Goal: Transaction & Acquisition: Purchase product/service

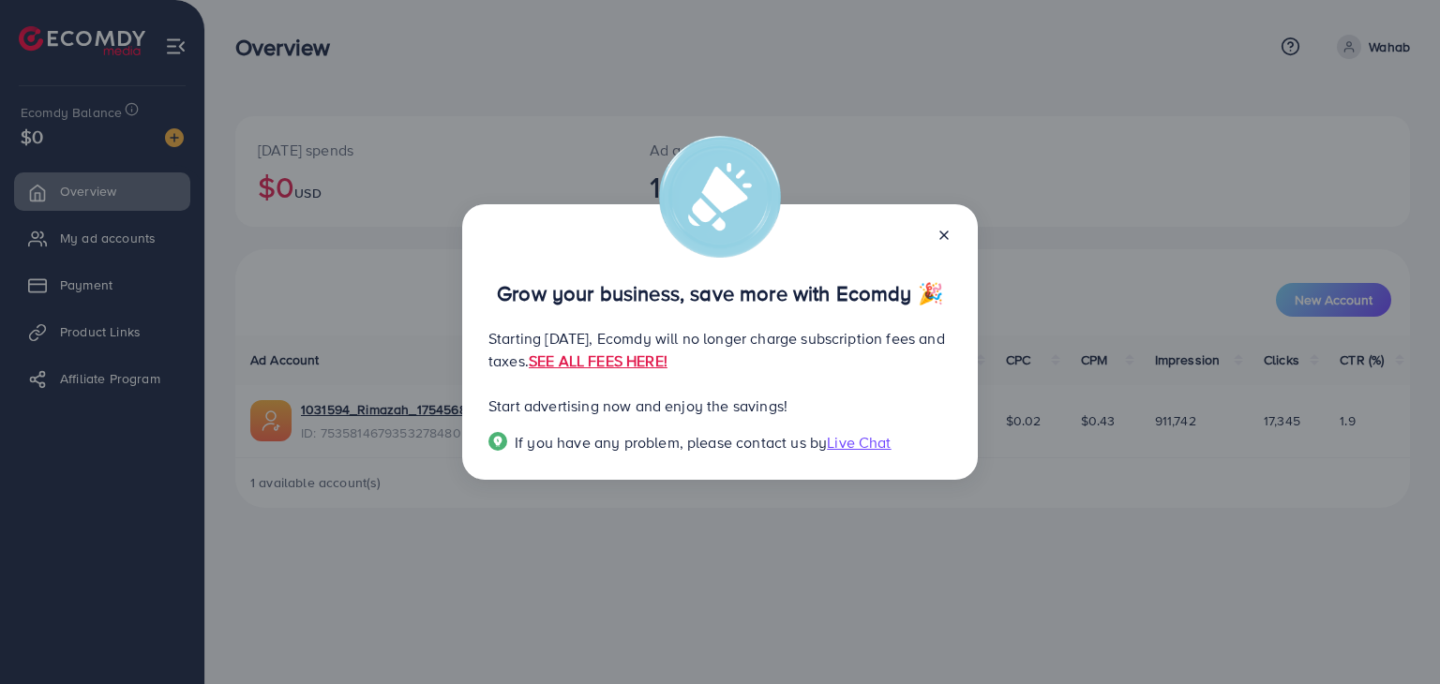
click at [942, 231] on icon at bounding box center [943, 235] width 15 height 15
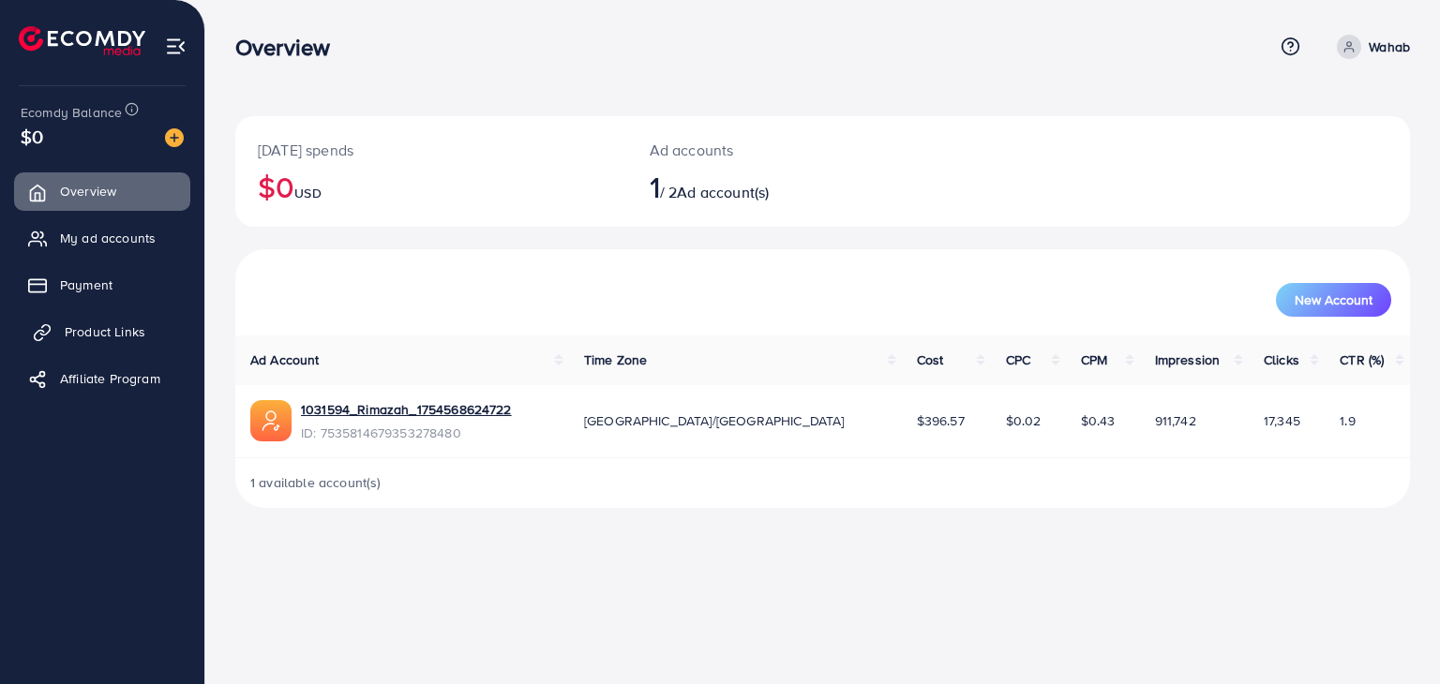
click at [84, 336] on span "Product Links" at bounding box center [105, 331] width 81 height 19
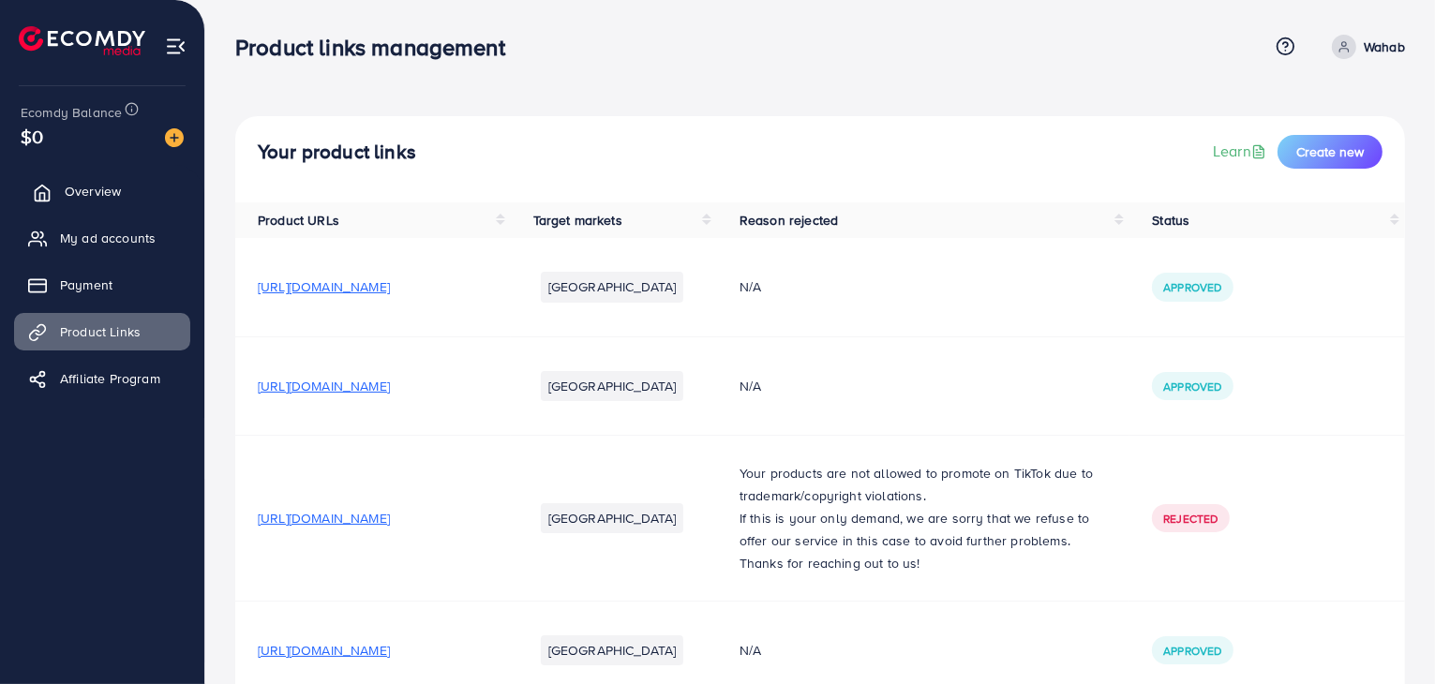
click at [65, 198] on span "Overview" at bounding box center [93, 191] width 56 height 19
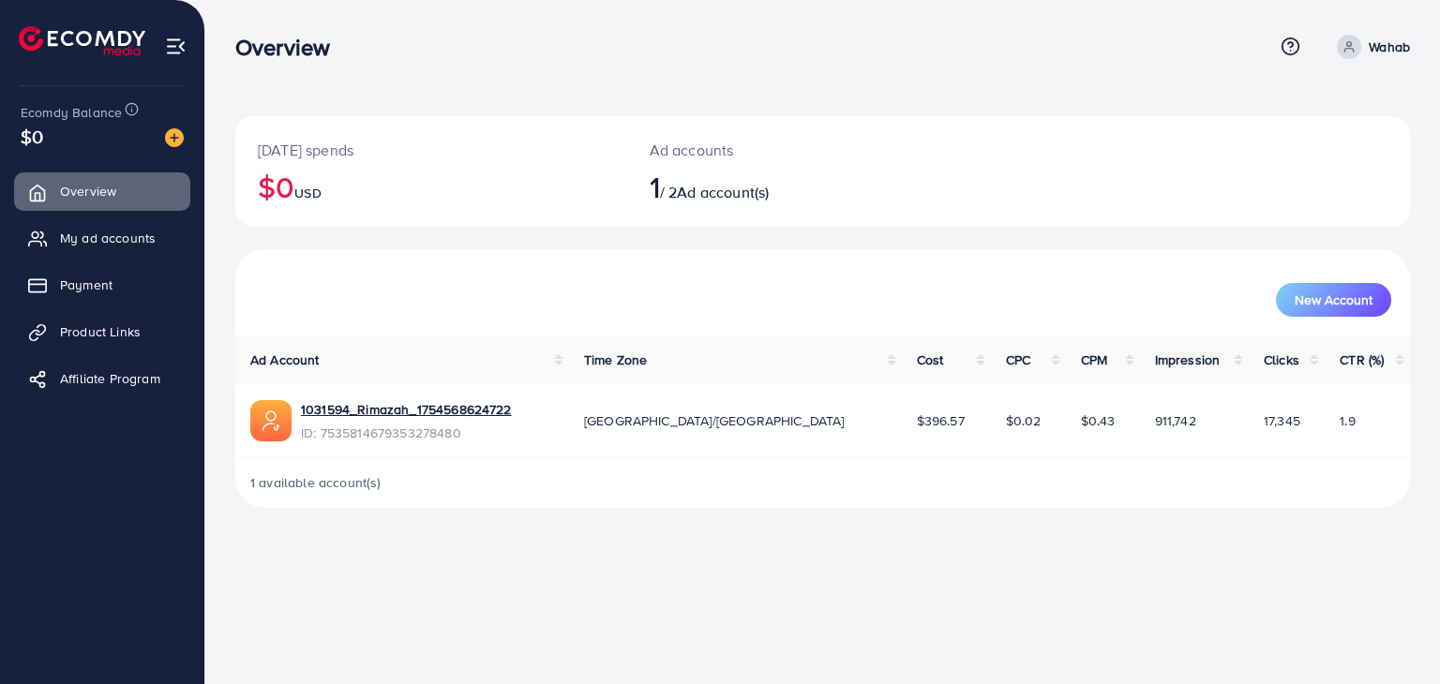
click at [652, 200] on span "1" at bounding box center [654, 186] width 10 height 43
click at [1361, 53] on link "Wahab" at bounding box center [1369, 47] width 81 height 24
click at [1288, 105] on span "Profile" at bounding box center [1293, 111] width 43 height 22
select select "********"
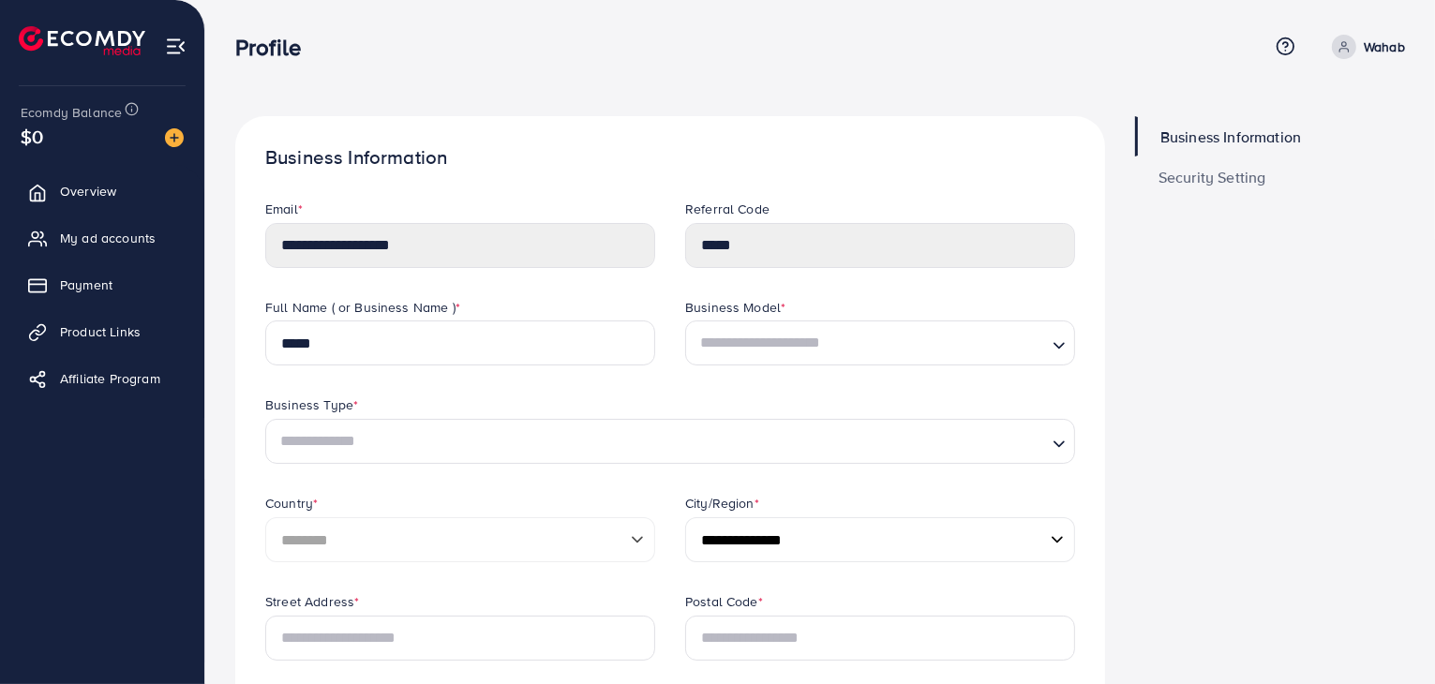
drag, startPoint x: 813, startPoint y: 215, endPoint x: 814, endPoint y: 230, distance: 15.0
click at [814, 215] on div "Referral Code" at bounding box center [880, 211] width 390 height 23
click at [86, 281] on span "Payment" at bounding box center [91, 285] width 52 height 19
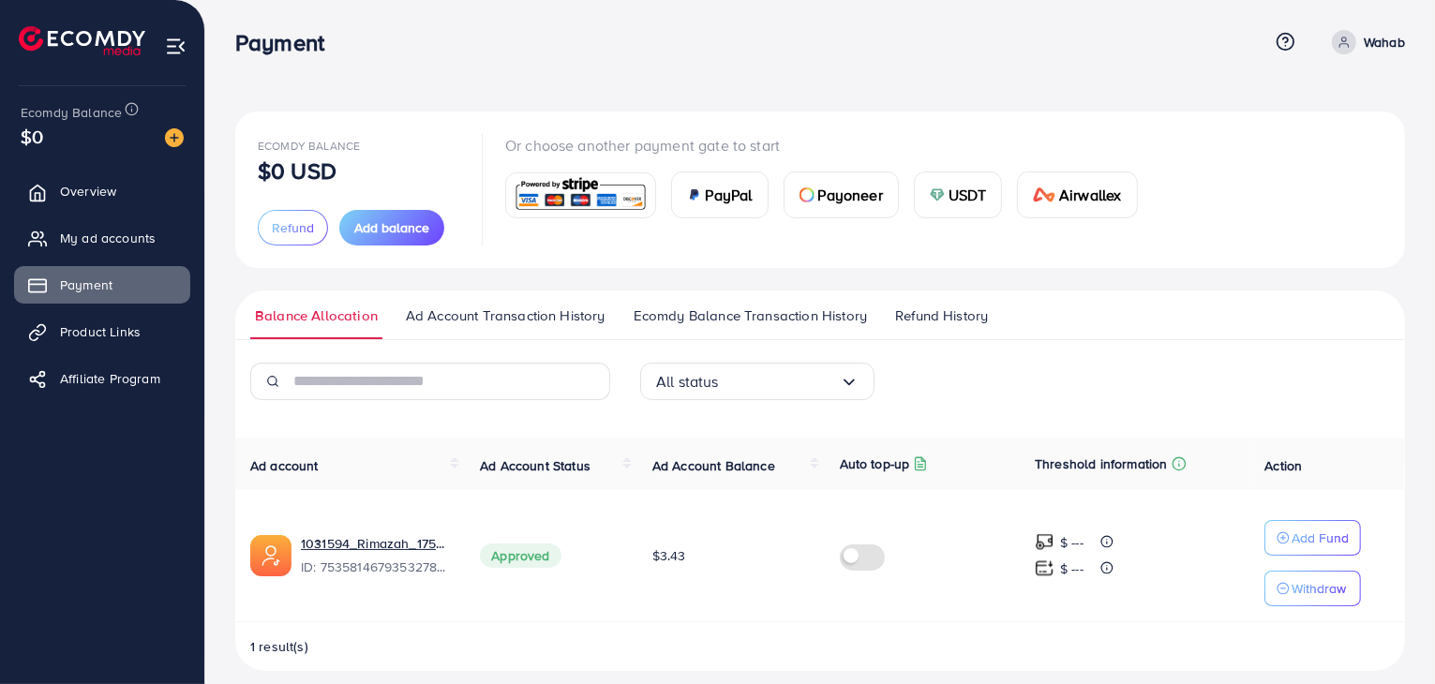
scroll to position [21, 0]
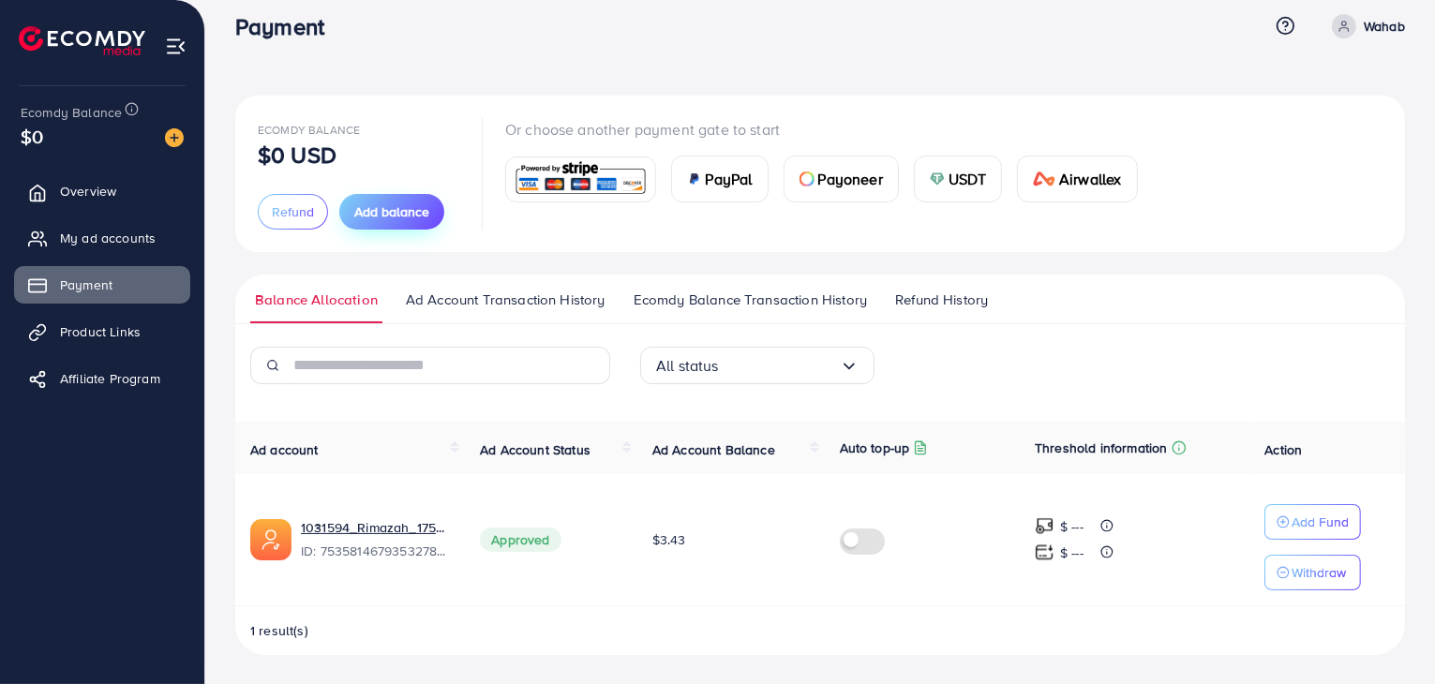
click at [382, 219] on span "Add balance" at bounding box center [391, 211] width 75 height 19
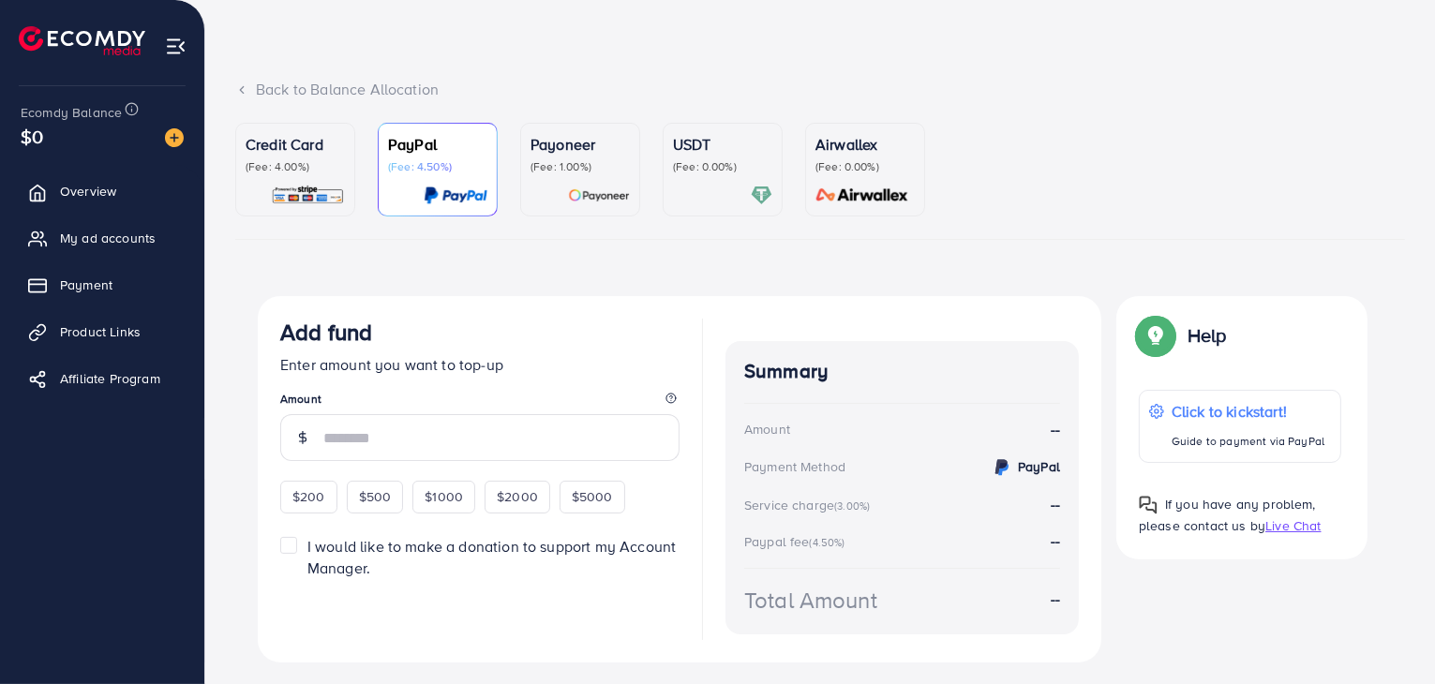
scroll to position [94, 0]
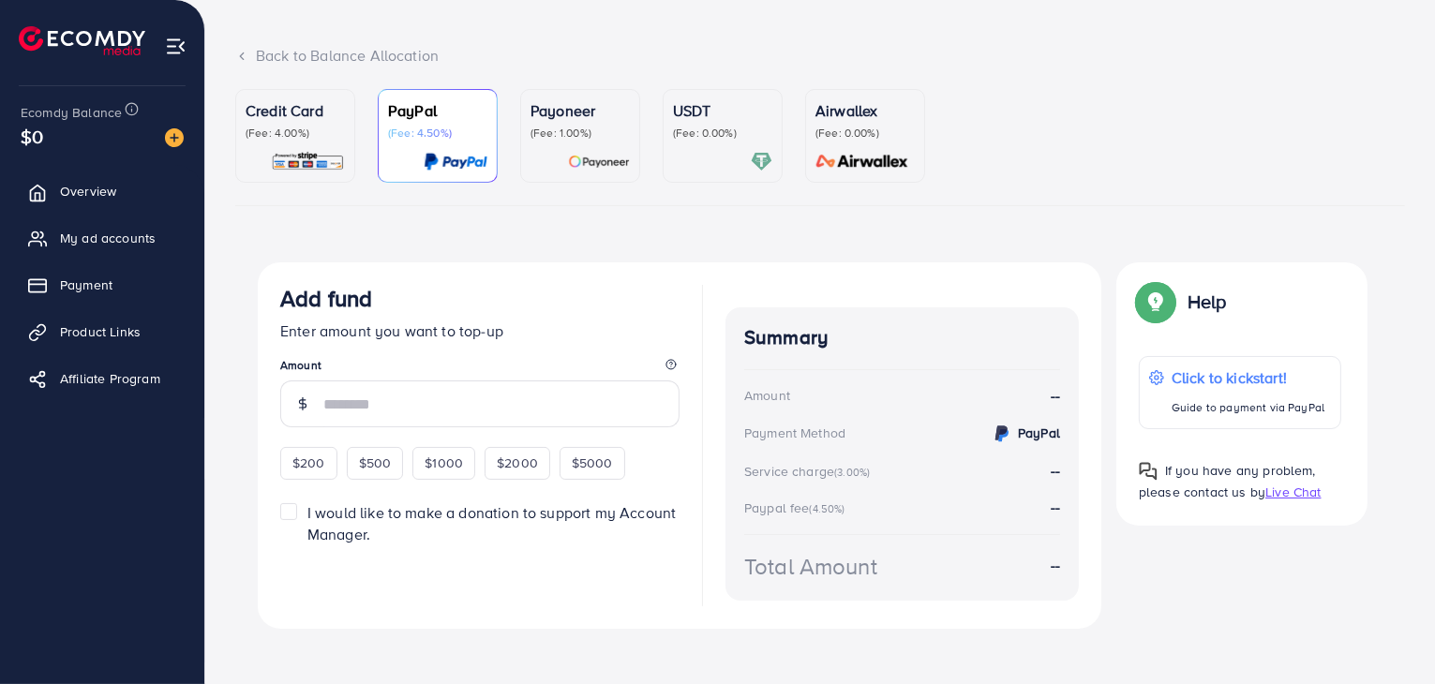
click at [707, 147] on div "USDT (Fee: 0.00%)" at bounding box center [722, 135] width 99 height 73
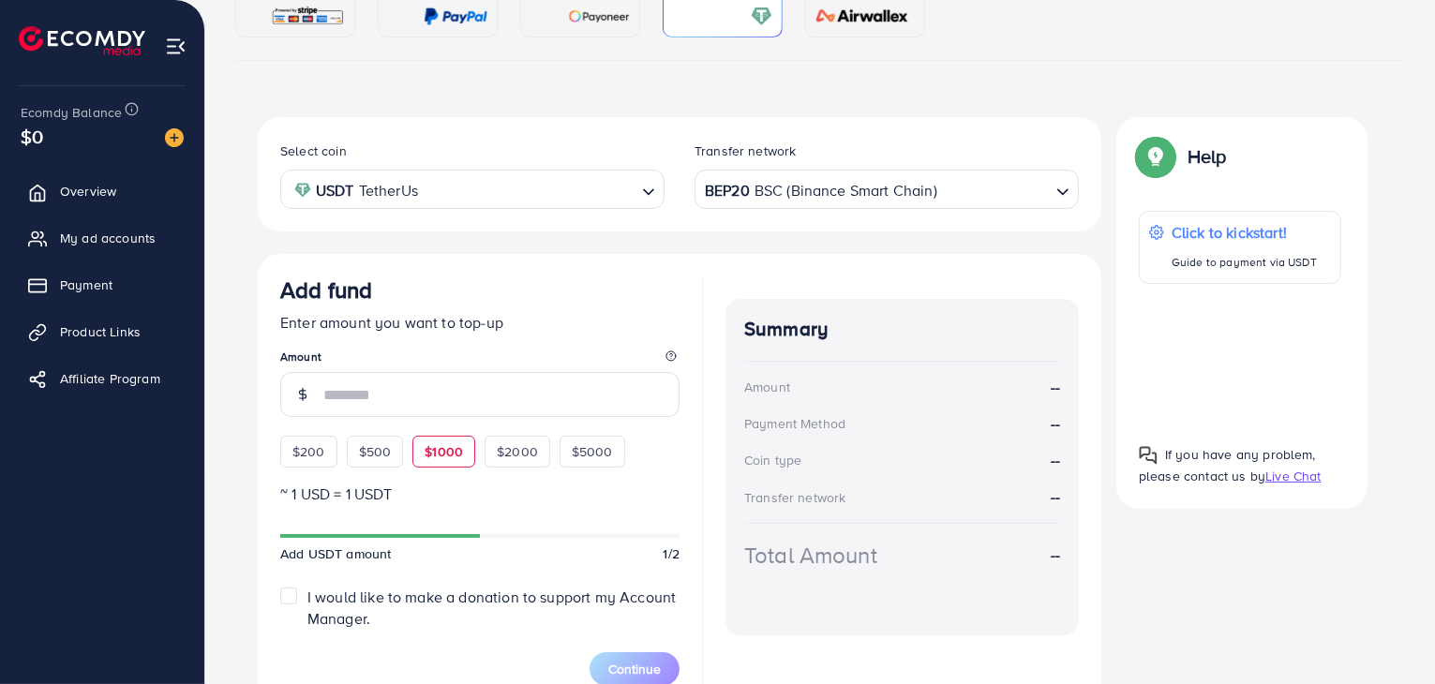
scroll to position [281, 0]
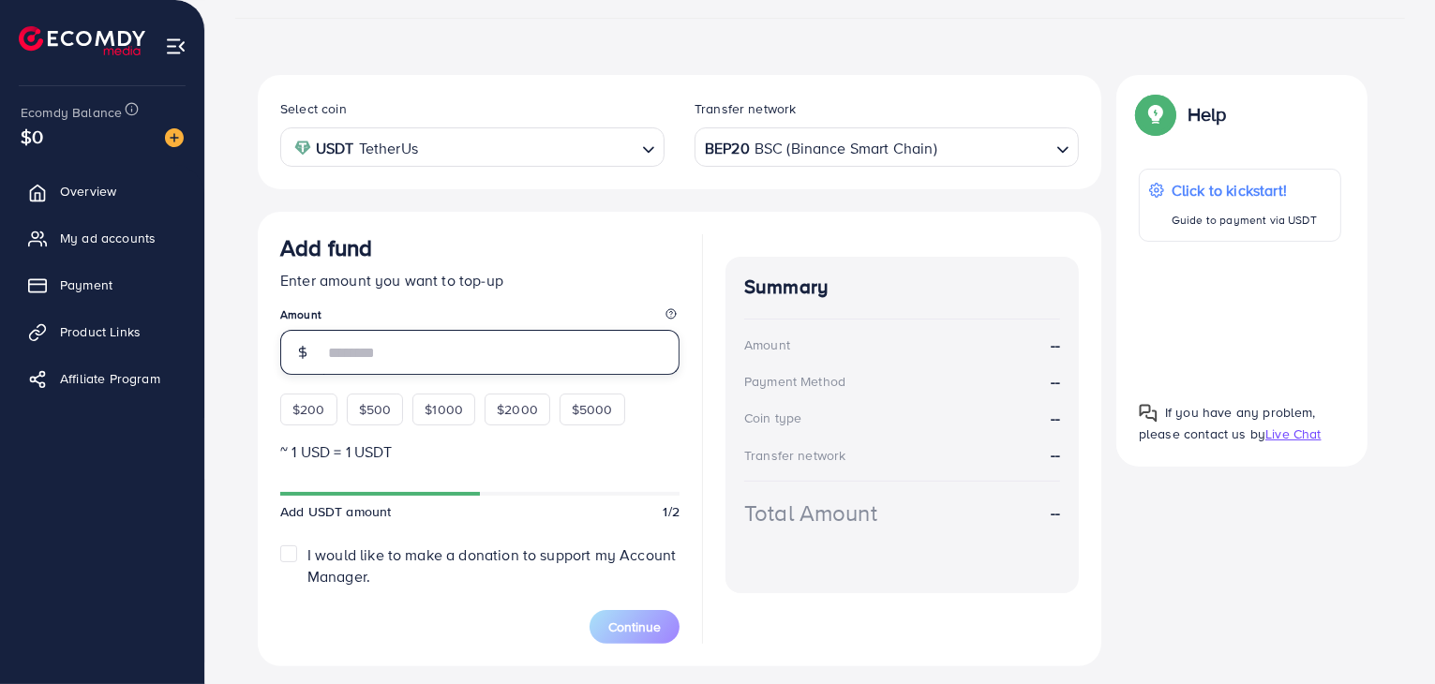
click at [364, 346] on input "number" at bounding box center [501, 352] width 356 height 45
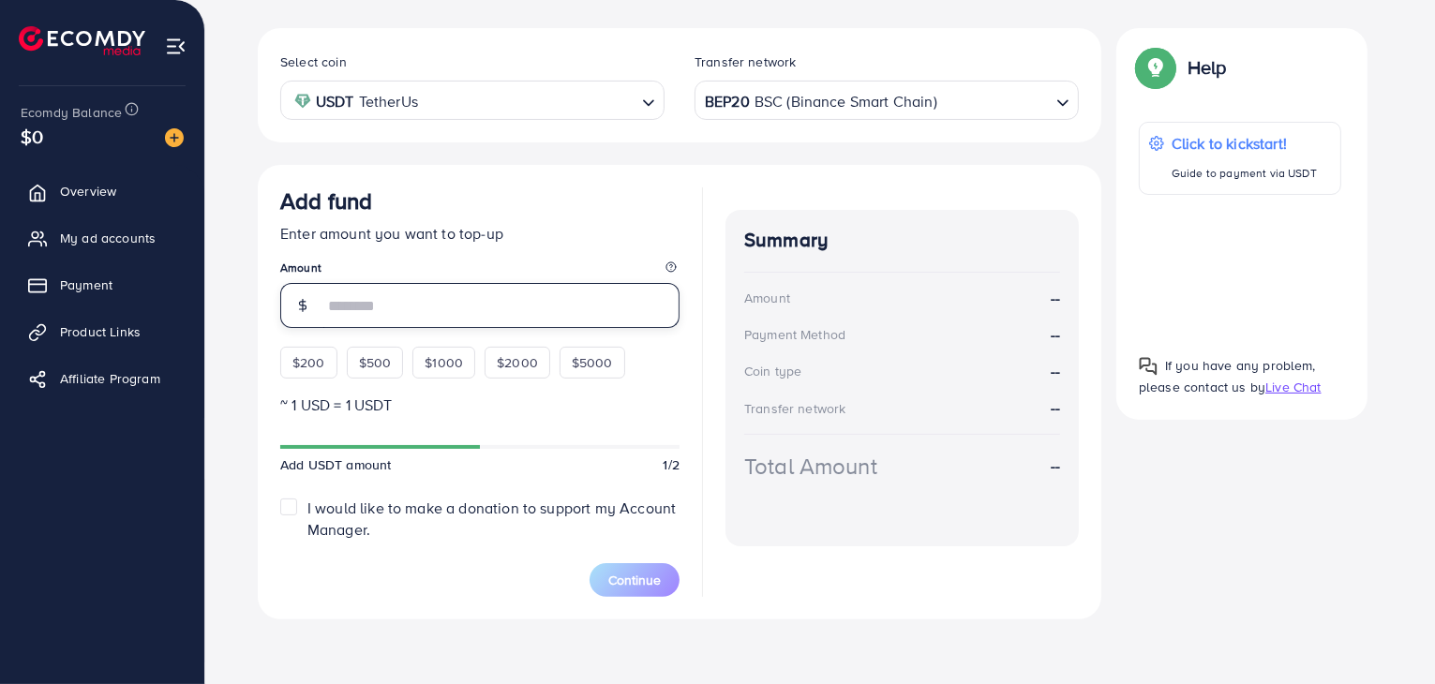
scroll to position [330, 0]
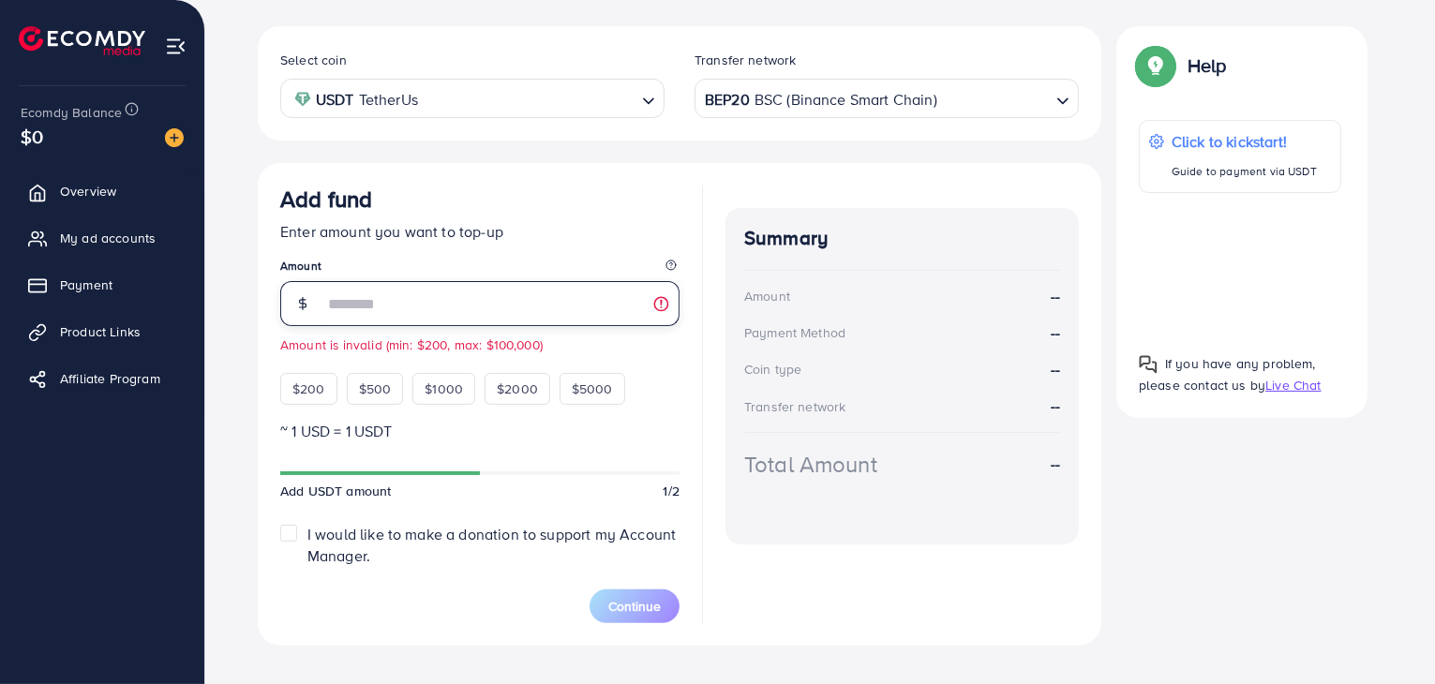
type input "***"
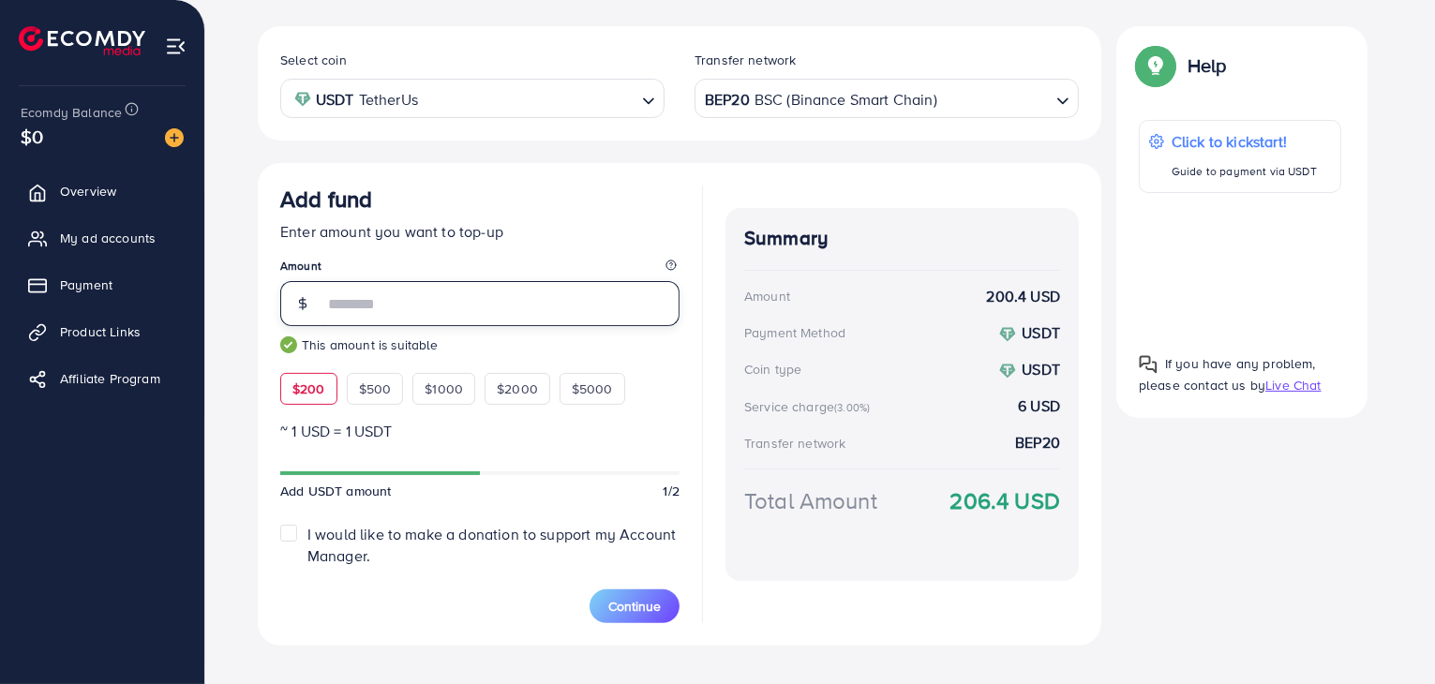
click at [396, 297] on input "***" at bounding box center [501, 303] width 356 height 45
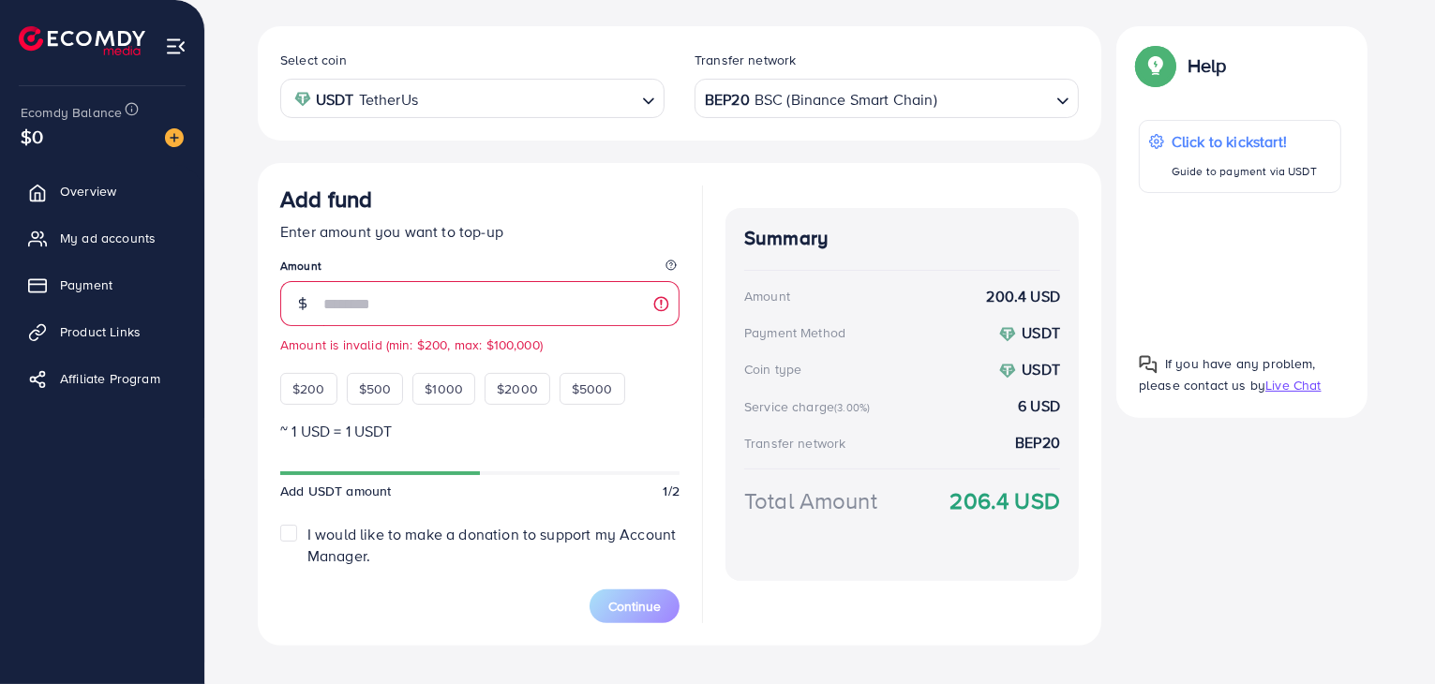
click at [832, 593] on div "Summary Amount 200.4 USD Payment Method USDT Coin type USDT Service charge (3.0…" at bounding box center [901, 405] width 353 height 438
click at [806, 582] on div "Summary Amount 200.4 USD Payment Method USDT Coin type USDT Service charge (3.0…" at bounding box center [901, 405] width 353 height 438
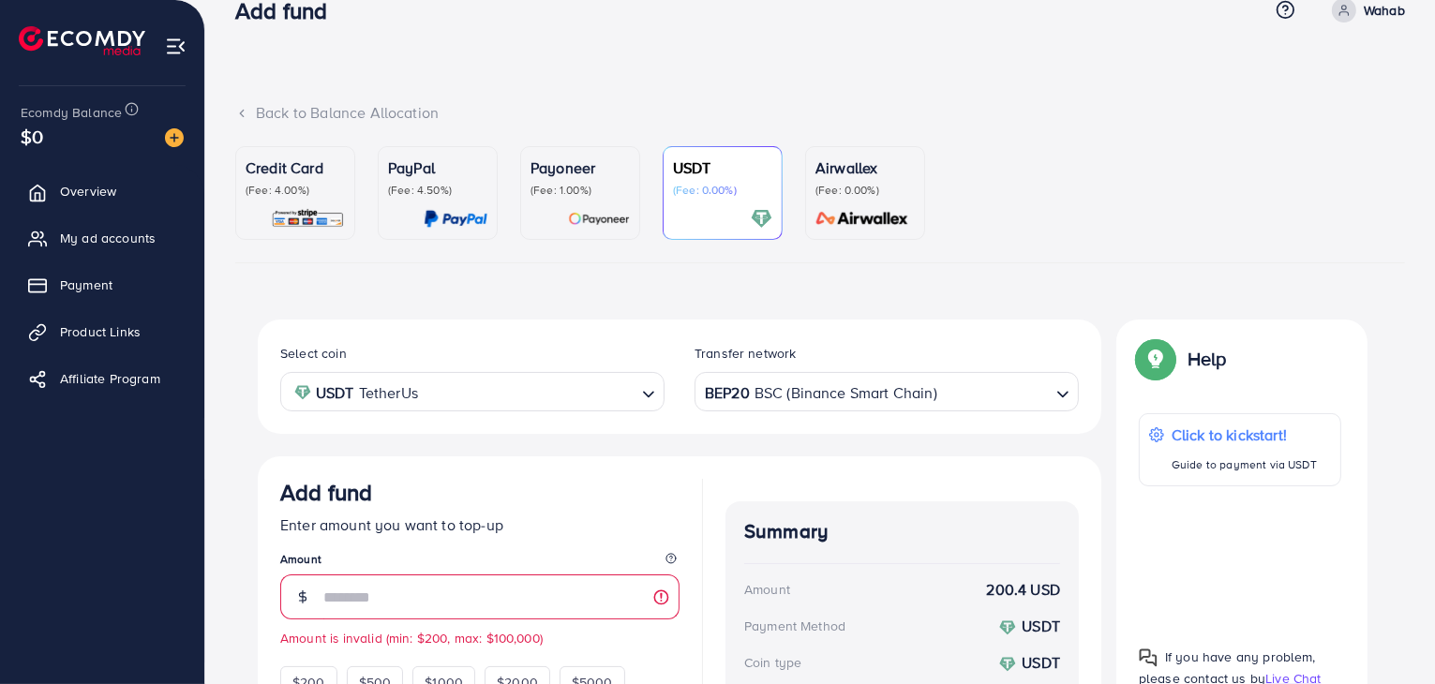
scroll to position [0, 0]
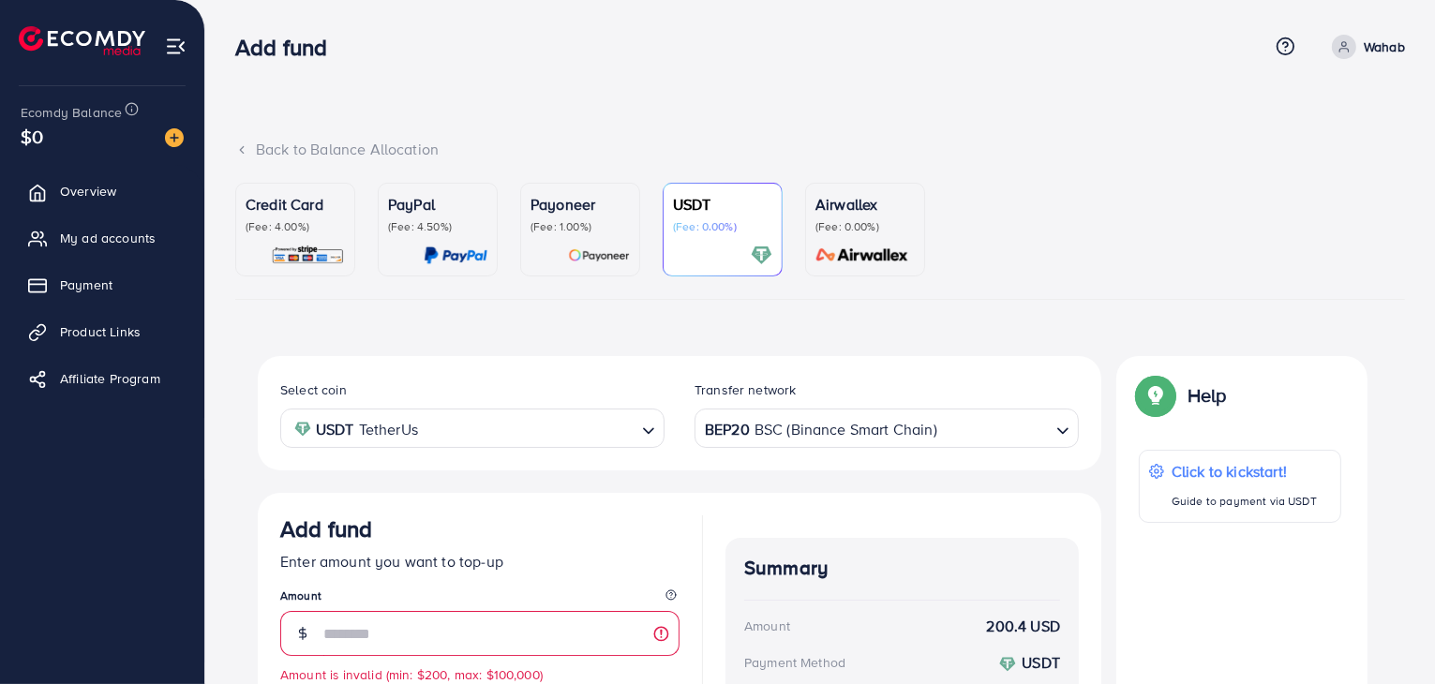
click at [848, 227] on p "(Fee: 0.00%)" at bounding box center [864, 226] width 99 height 15
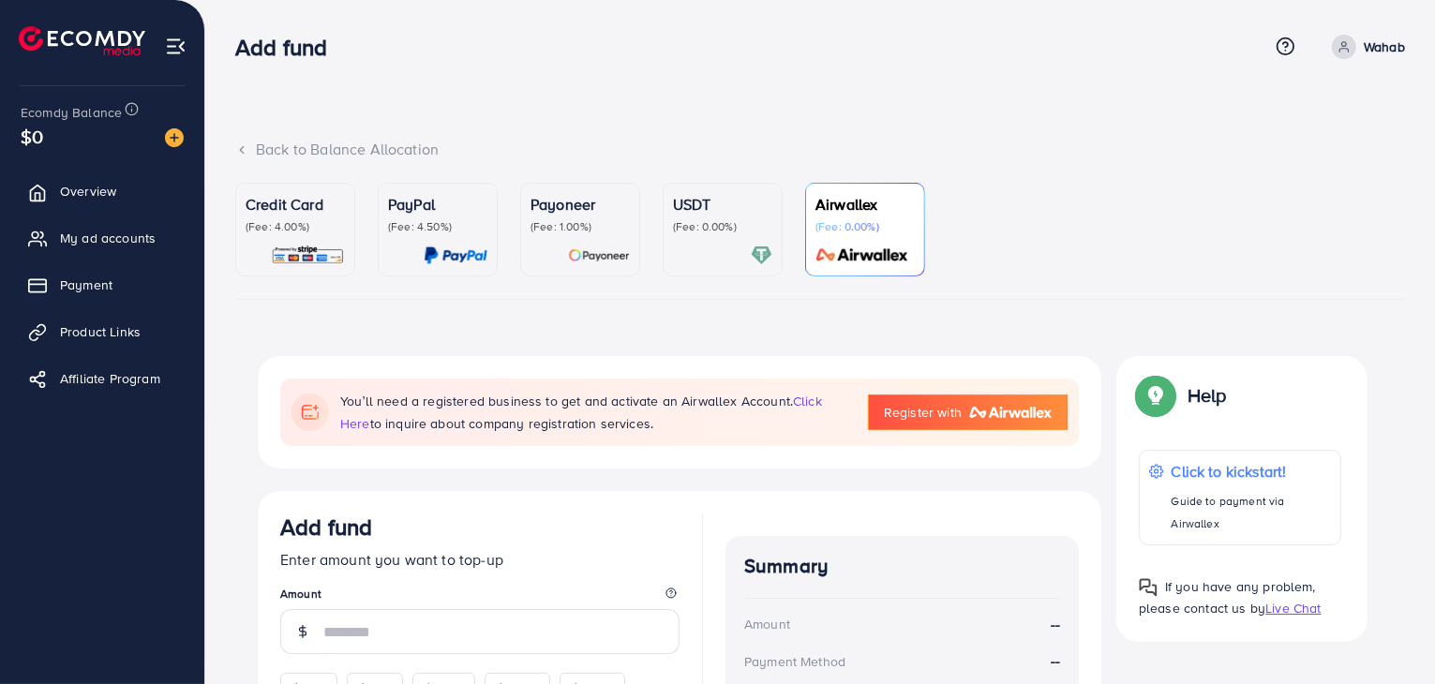
click at [685, 236] on div "USDT (Fee: 0.00%)" at bounding box center [722, 229] width 99 height 73
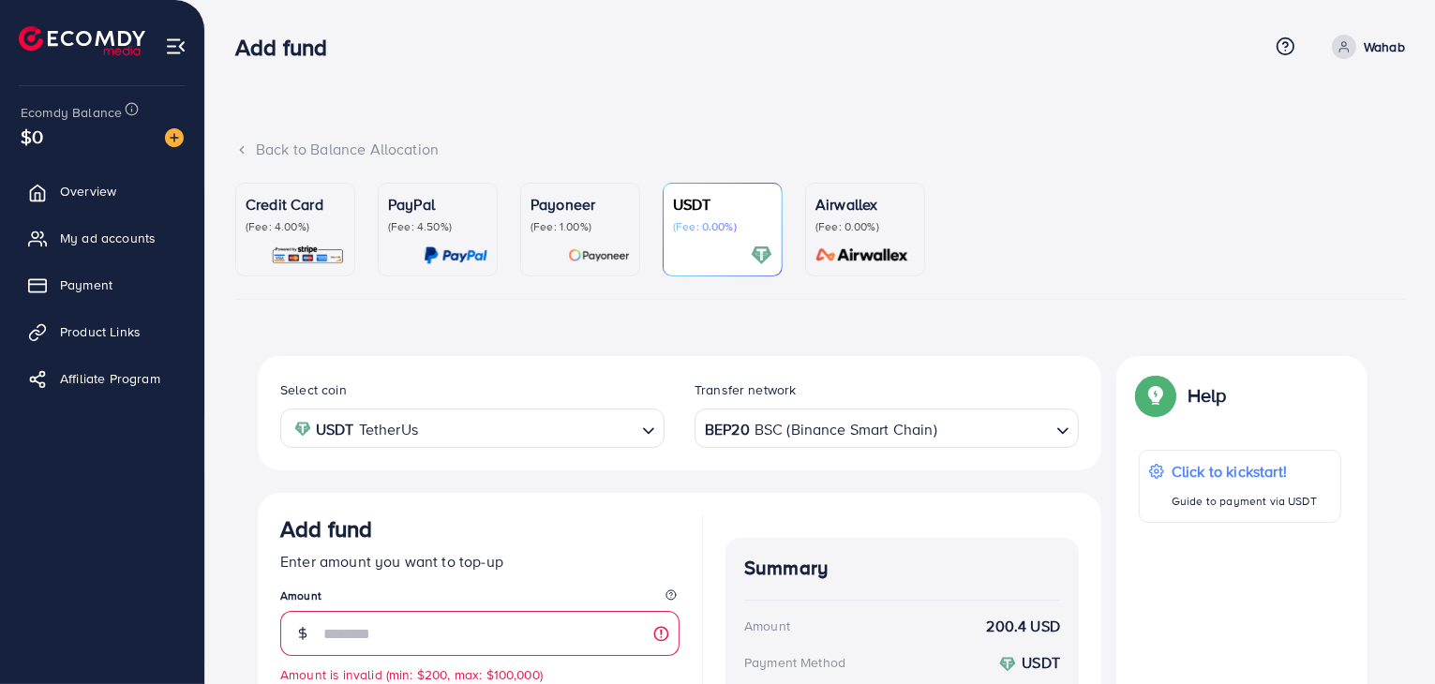
scroll to position [187, 0]
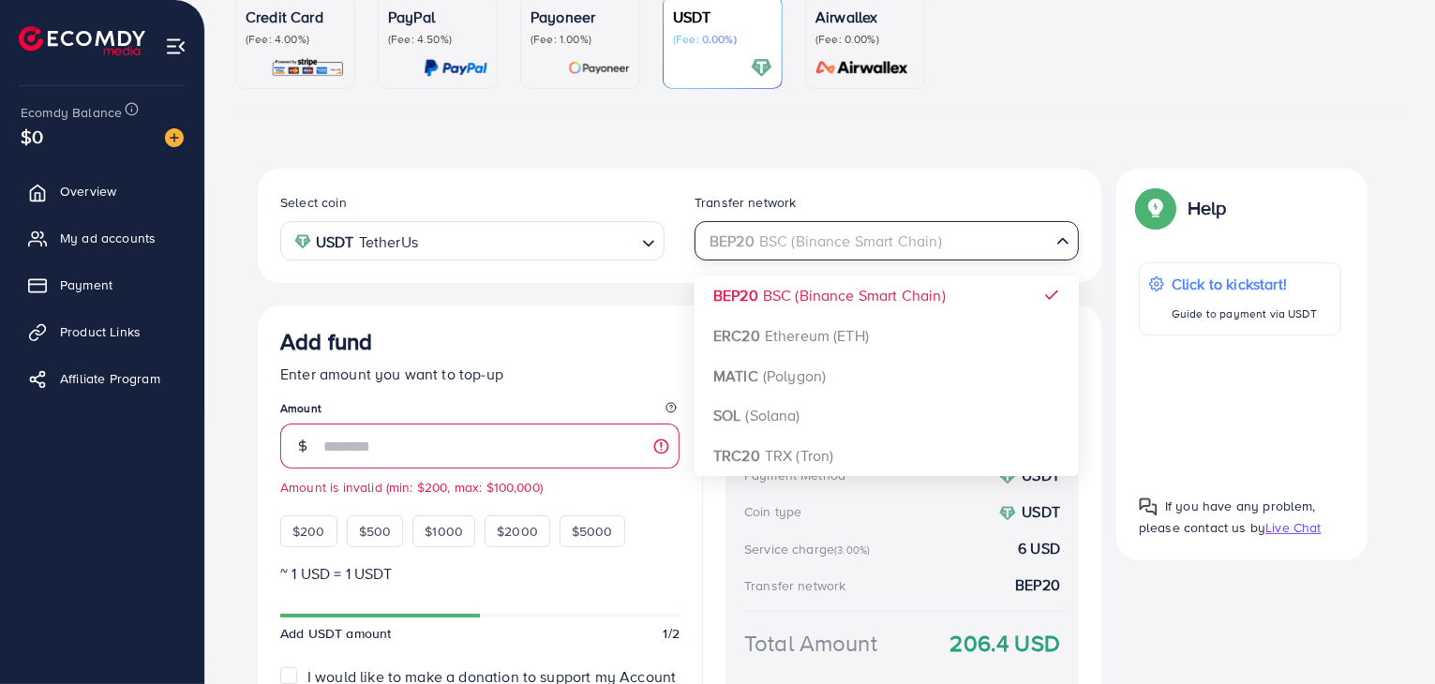
click at [752, 248] on div "BEP20 BSC (Binance Smart Chain)" at bounding box center [876, 239] width 350 height 33
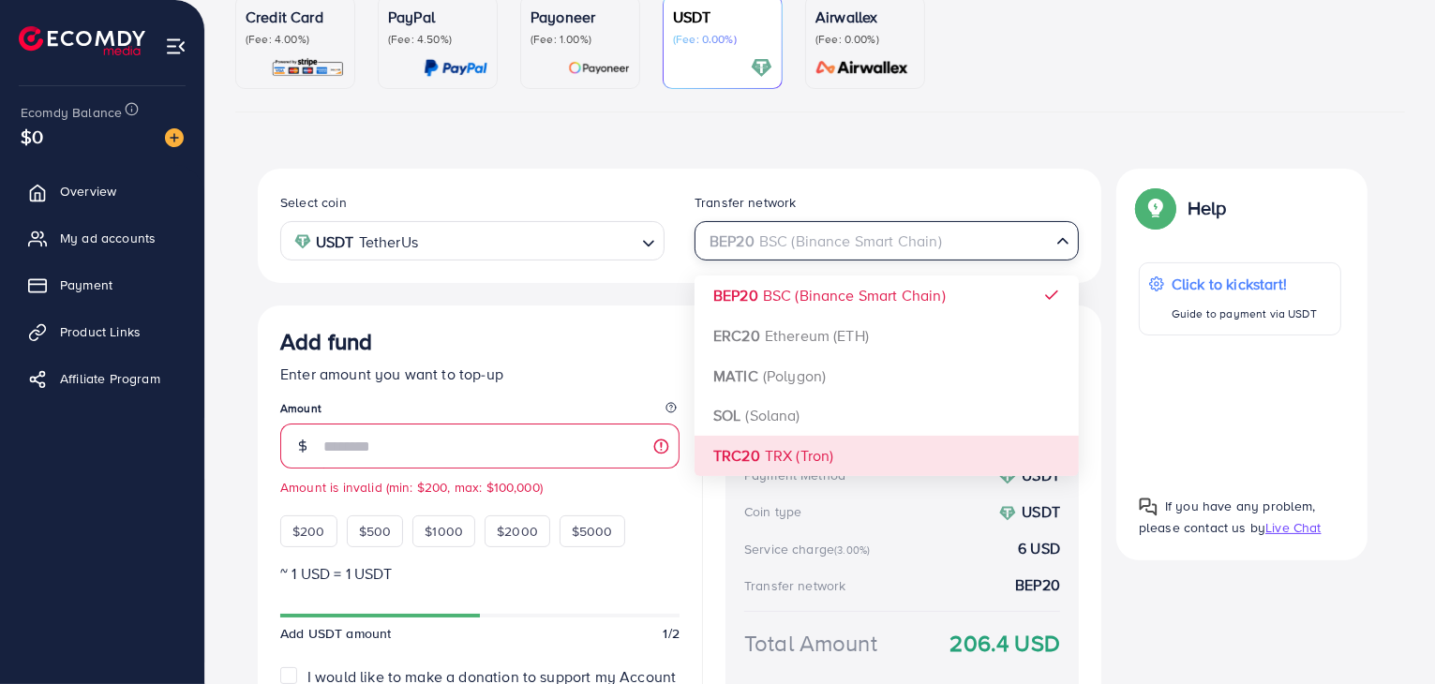
click at [737, 458] on div "Select coin USDT TetherUs Loading... Transfer network BEP20 BSC (Binance Smart …" at bounding box center [679, 478] width 843 height 619
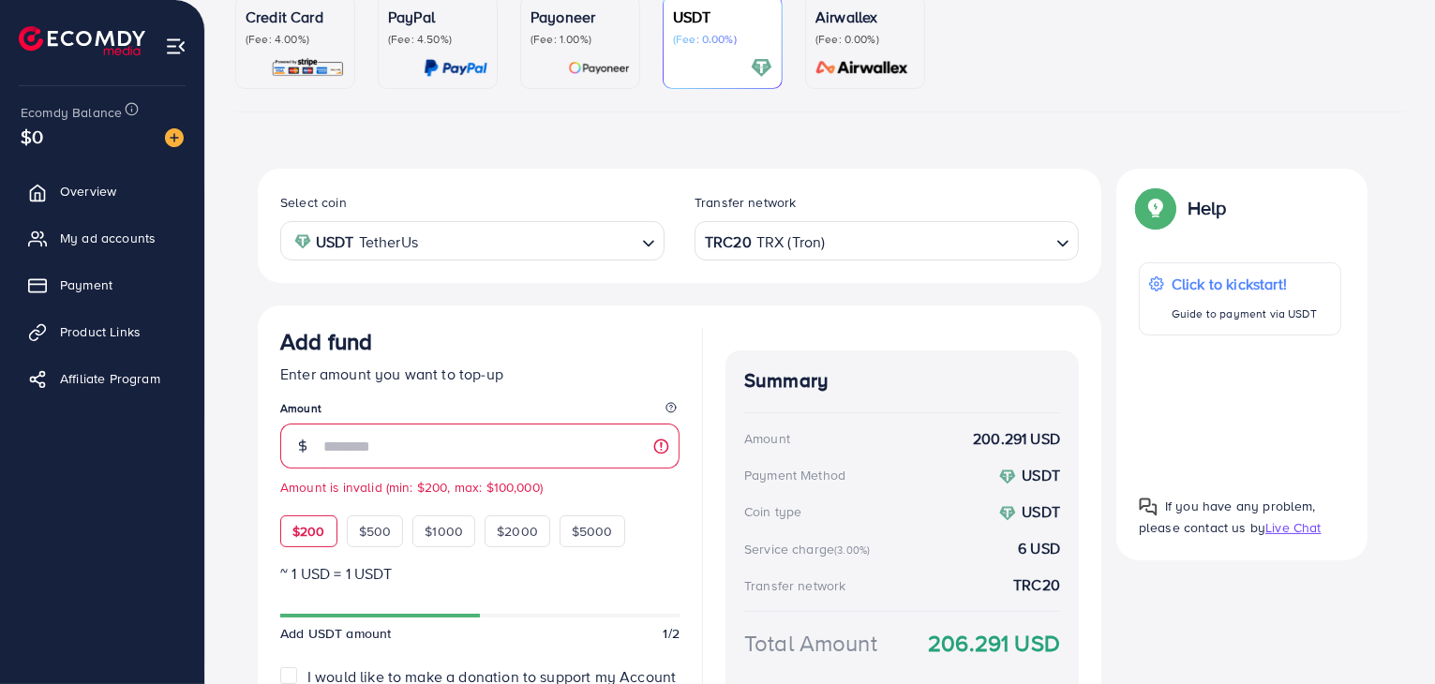
click at [288, 531] on div "$200" at bounding box center [308, 531] width 57 height 32
type input "***"
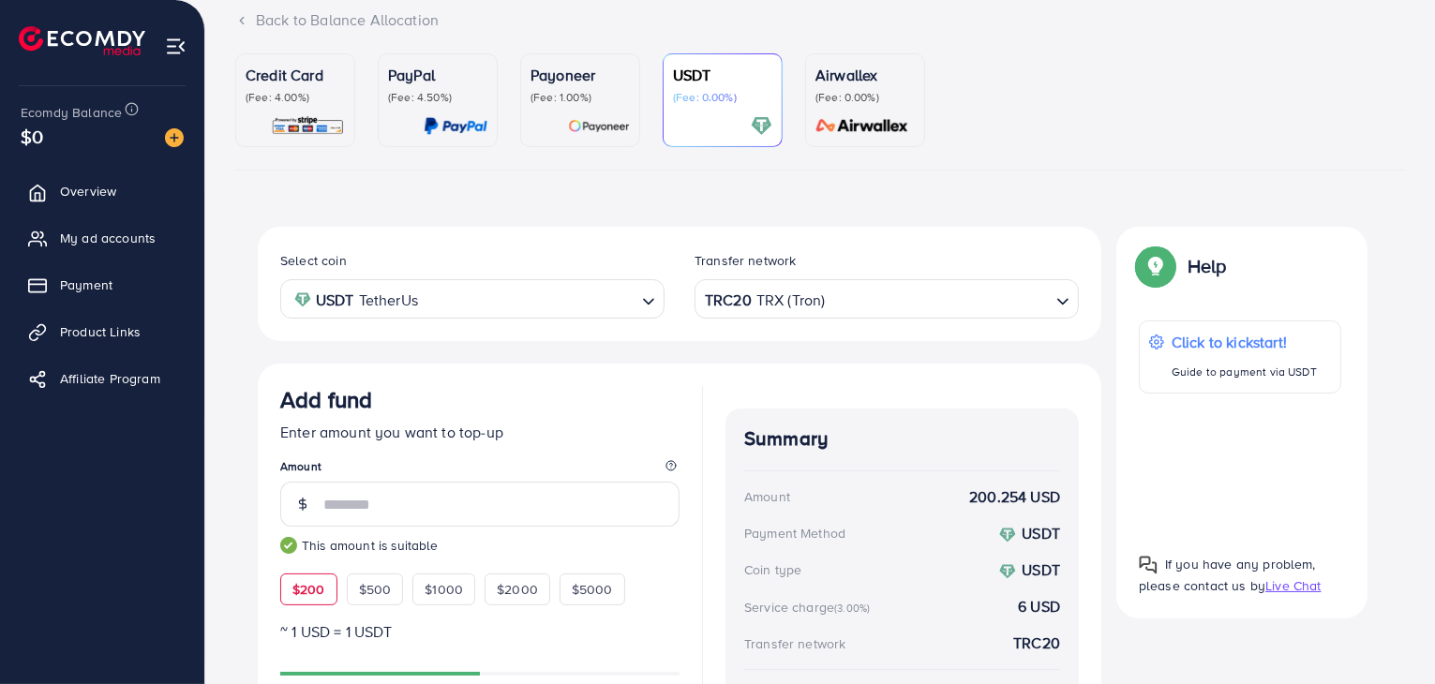
scroll to position [77, 0]
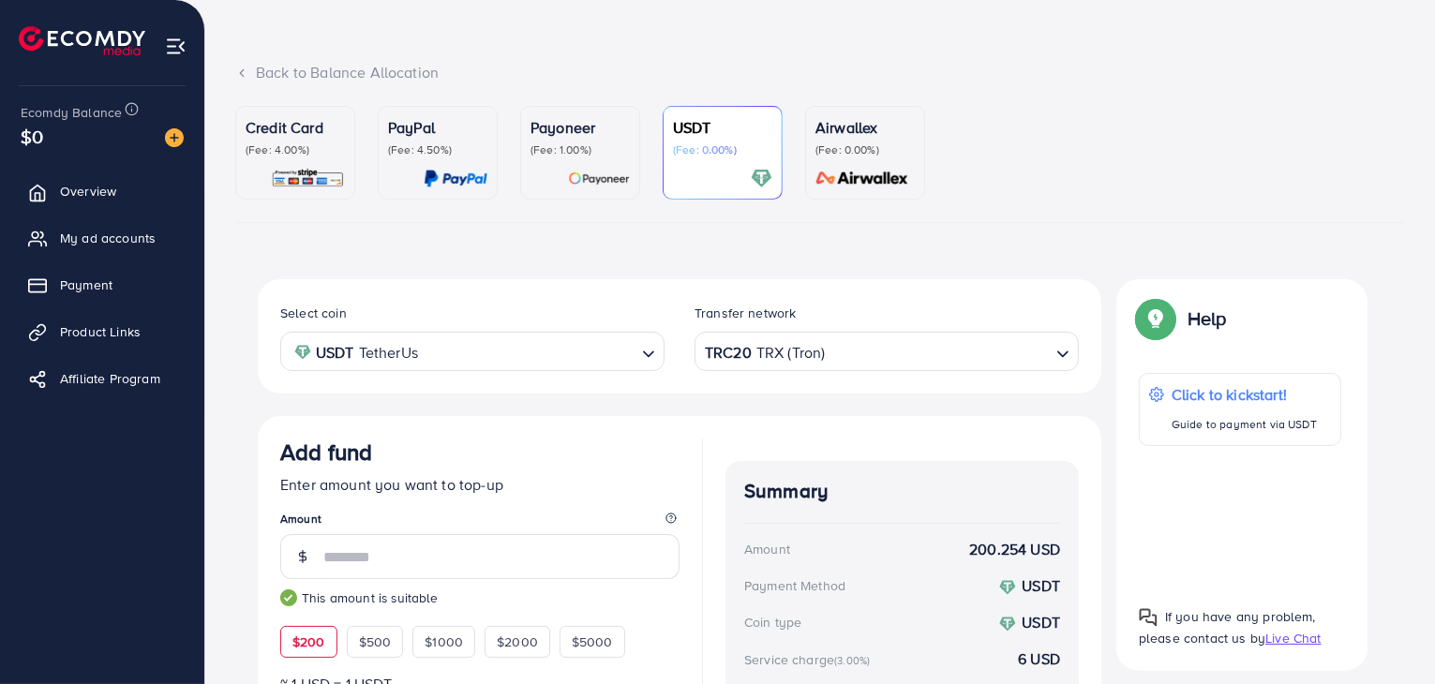
click at [439, 161] on div "PayPal (Fee: 4.50%)" at bounding box center [437, 152] width 99 height 73
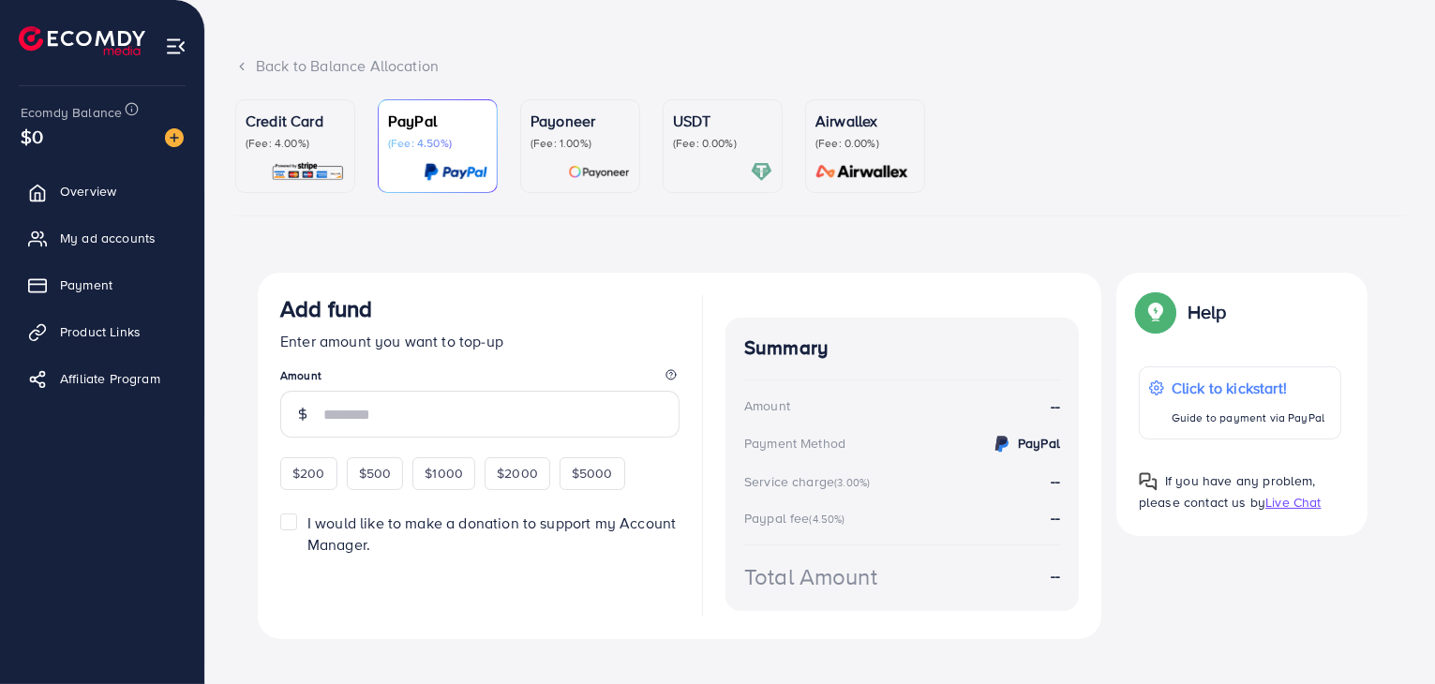
scroll to position [105, 0]
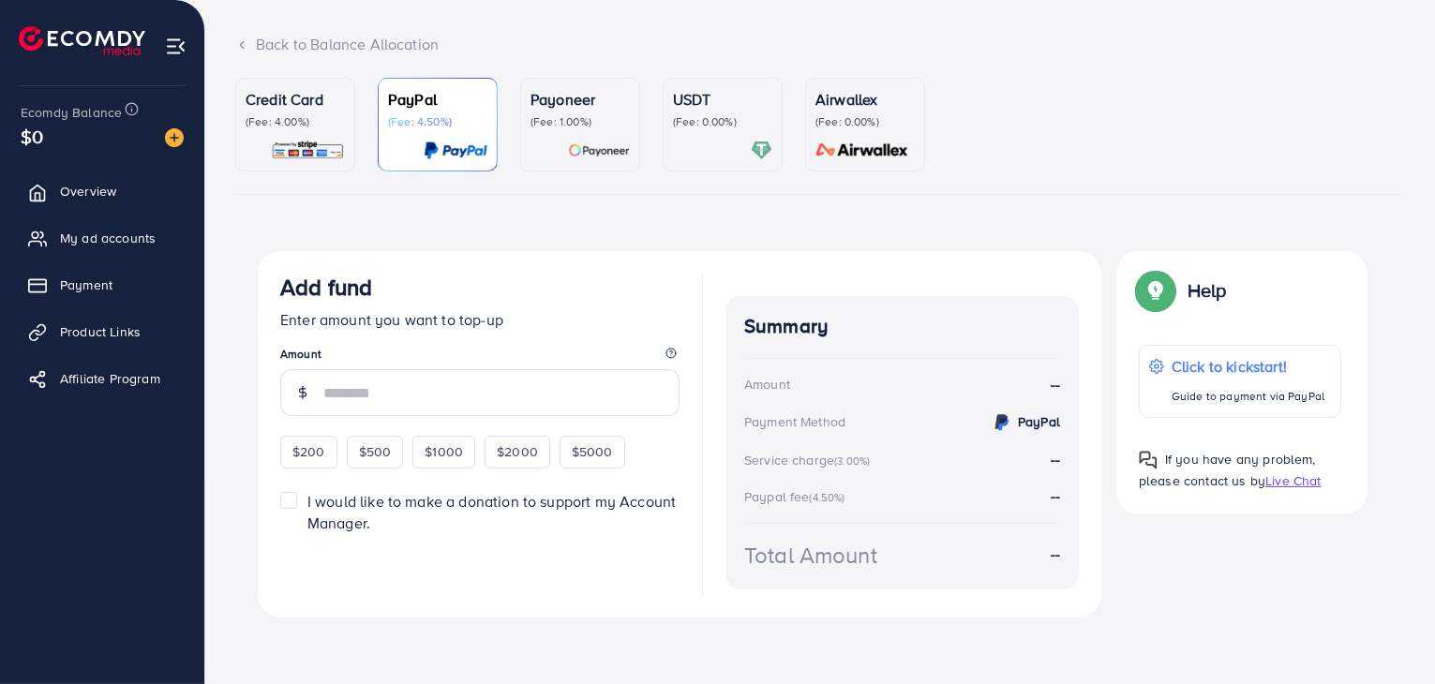
click at [995, 432] on img at bounding box center [1002, 422] width 22 height 22
click at [1011, 428] on div "PayPal" at bounding box center [1025, 422] width 69 height 23
click at [311, 449] on span "$200" at bounding box center [308, 451] width 33 height 19
type input "***"
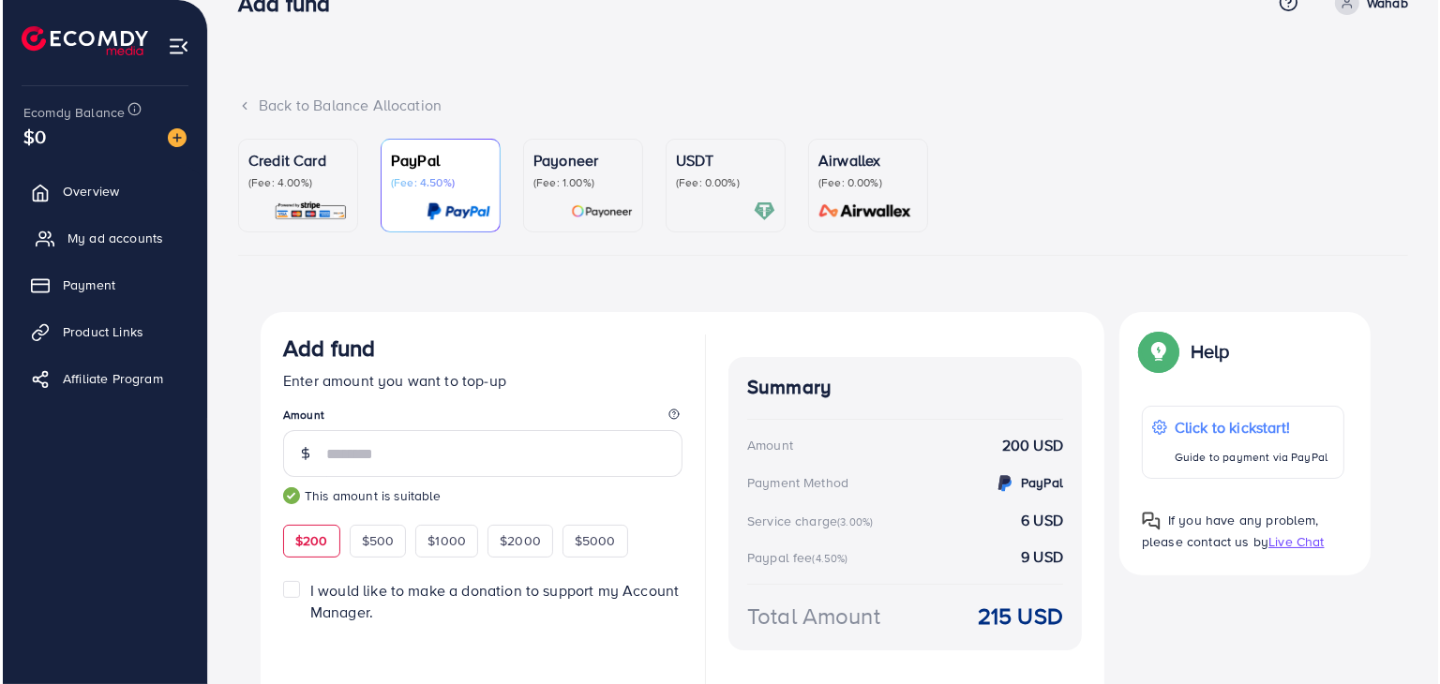
scroll to position [0, 0]
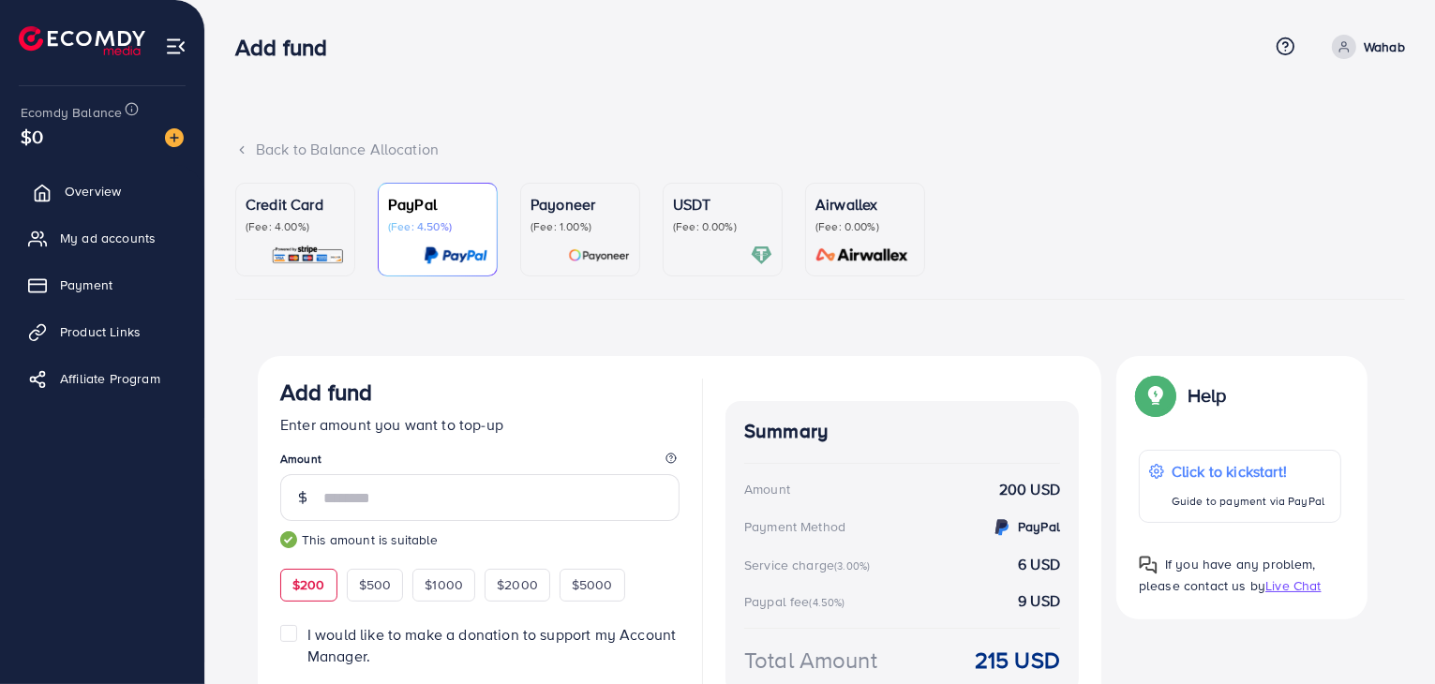
click at [94, 202] on link "Overview" at bounding box center [102, 190] width 176 height 37
